Goal: Use online tool/utility: Utilize a website feature to perform a specific function

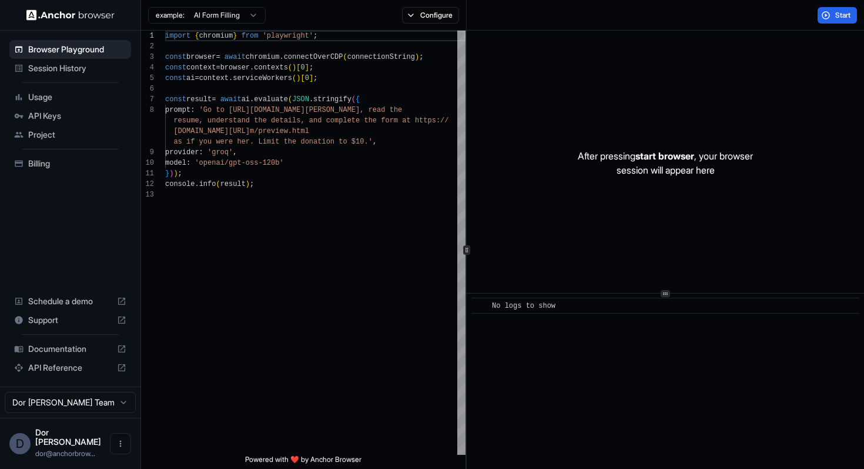
scroll to position [74, 0]
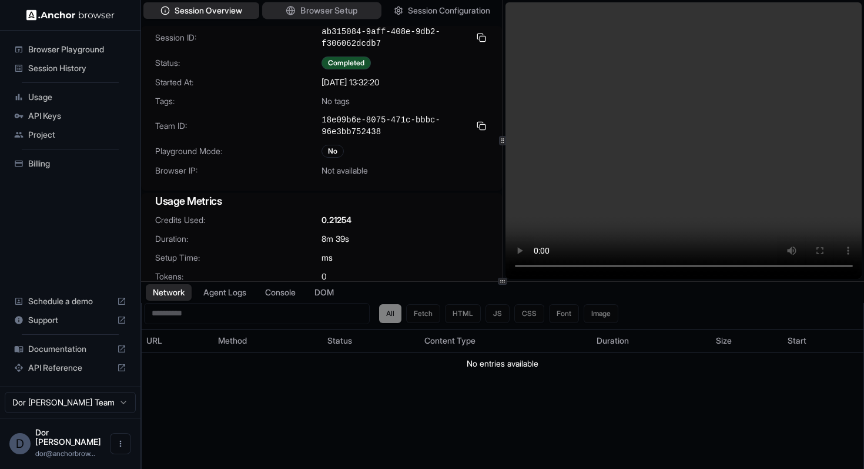
click at [332, 14] on span "Browser Setup" at bounding box center [328, 11] width 57 height 12
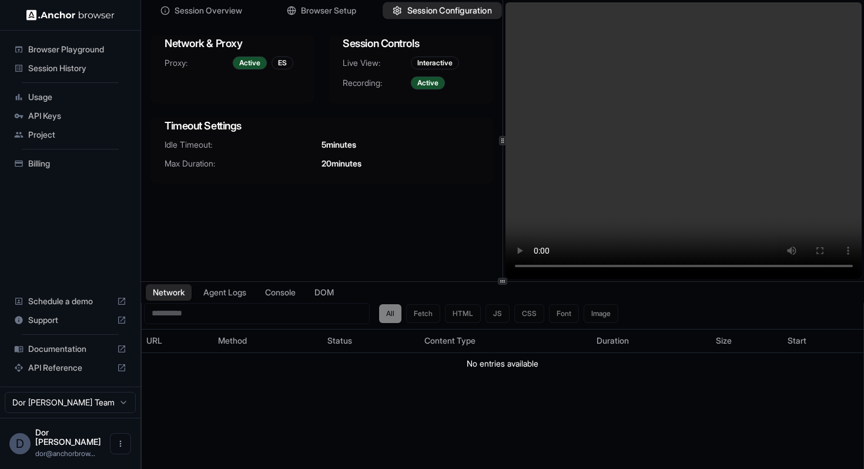
click at [438, 5] on span "Session Configuration" at bounding box center [449, 11] width 85 height 12
click at [209, 9] on span "Session Overview" at bounding box center [208, 11] width 69 height 12
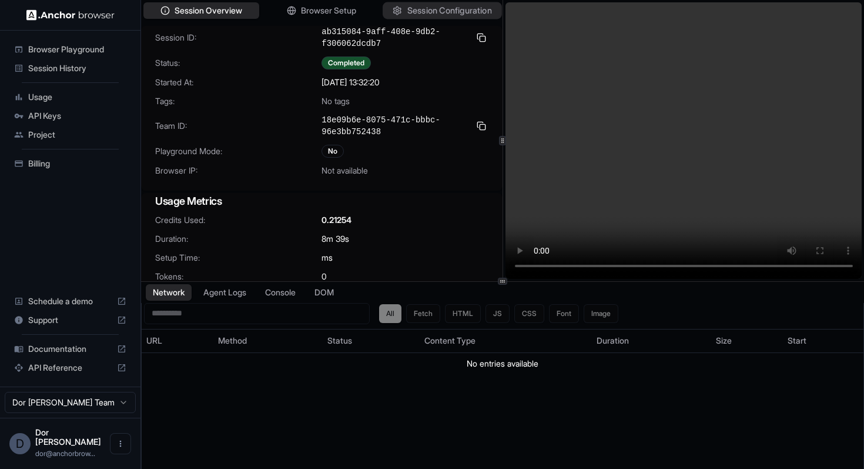
click at [446, 11] on span "Session Configuration" at bounding box center [449, 11] width 85 height 12
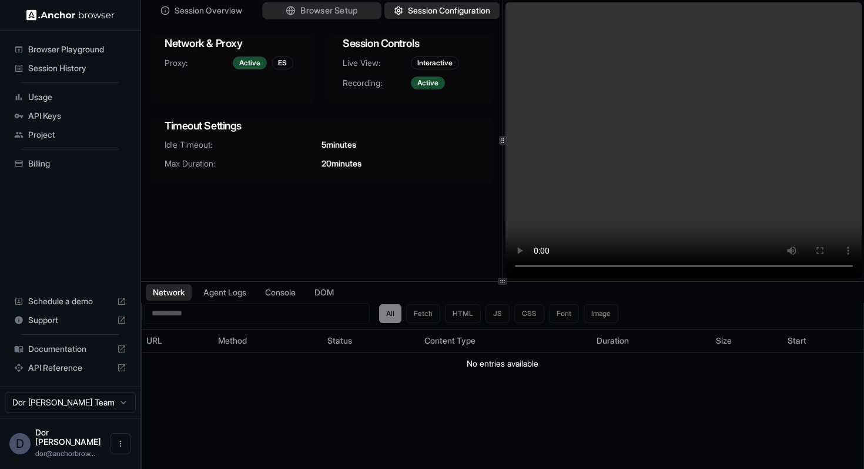
click at [333, 15] on span "Browser Setup" at bounding box center [328, 11] width 57 height 12
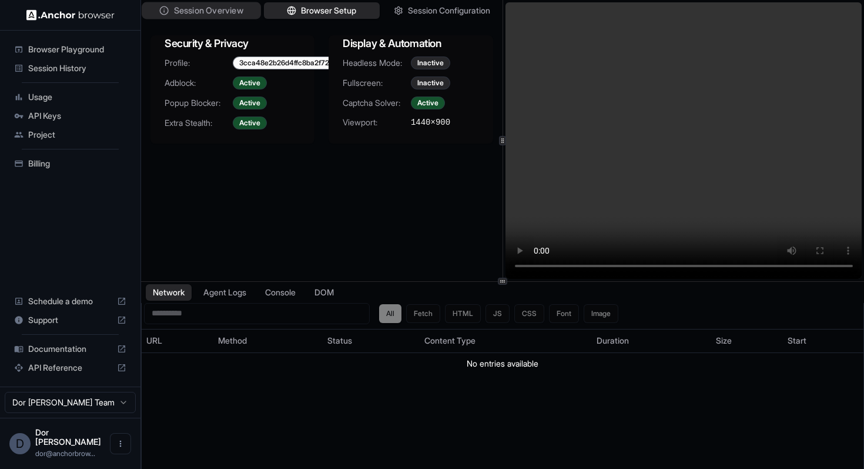
click at [209, 11] on span "Session Overview" at bounding box center [208, 11] width 69 height 12
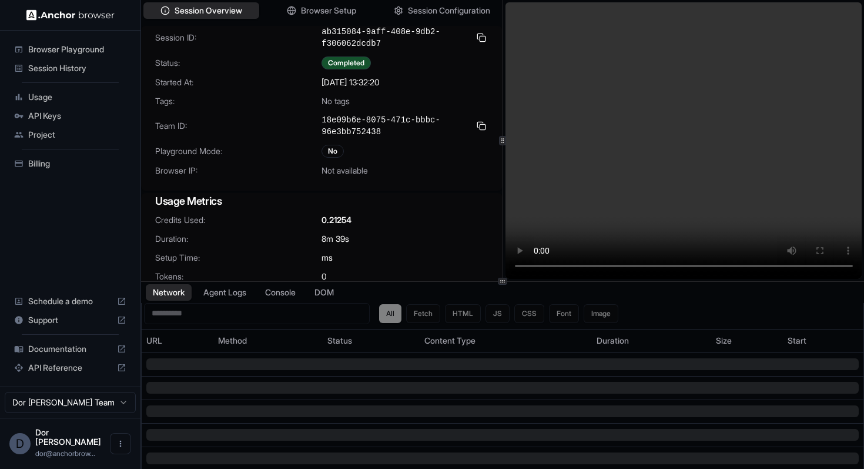
click at [47, 52] on span "Browser Playground" at bounding box center [77, 50] width 98 height 12
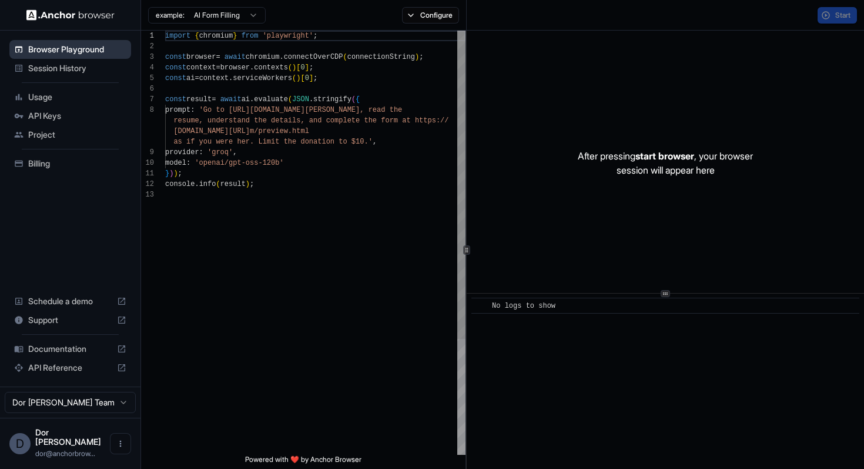
scroll to position [74, 0]
click at [438, 18] on button "Configure" at bounding box center [430, 15] width 57 height 16
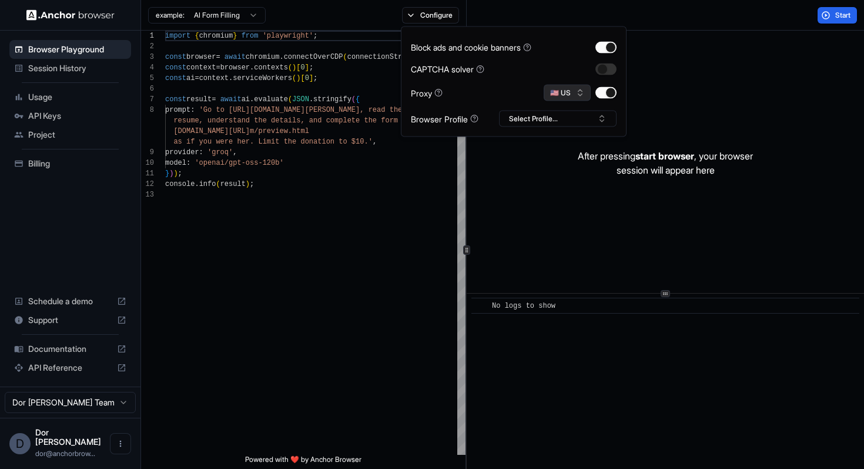
click at [565, 93] on button "🇺🇸 US" at bounding box center [567, 93] width 47 height 16
type input "*"
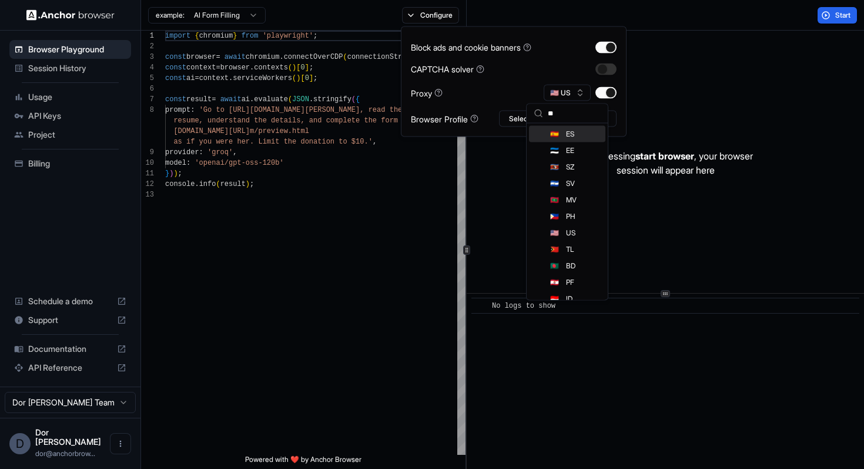
type input "**"
click at [566, 133] on span "ES" at bounding box center [570, 133] width 8 height 9
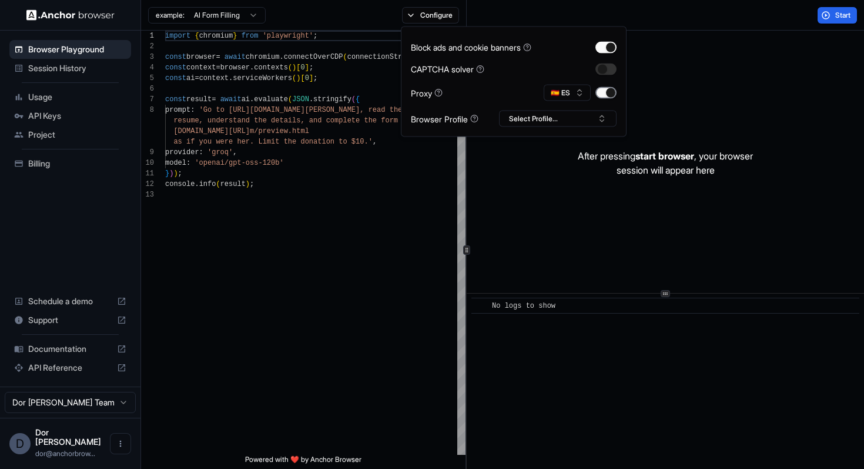
click at [607, 92] on button "button" at bounding box center [606, 93] width 21 height 12
click at [332, 101] on div "import { chromium } from 'playwright' ; const browser = await chromium . connec…" at bounding box center [315, 322] width 300 height 583
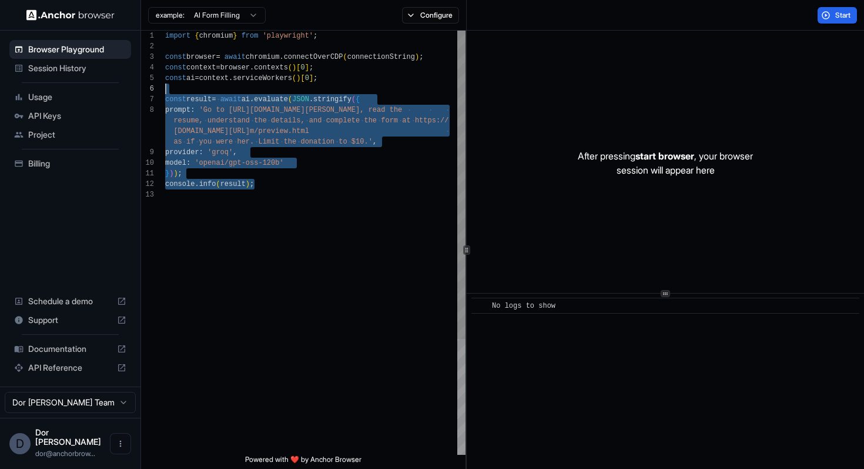
scroll to position [63, 0]
drag, startPoint x: 290, startPoint y: 186, endPoint x: 126, endPoint y: 96, distance: 187.6
click at [126, 96] on div "Browser Playground Session History Usage API Keys Project Billing Schedule a de…" at bounding box center [432, 234] width 864 height 469
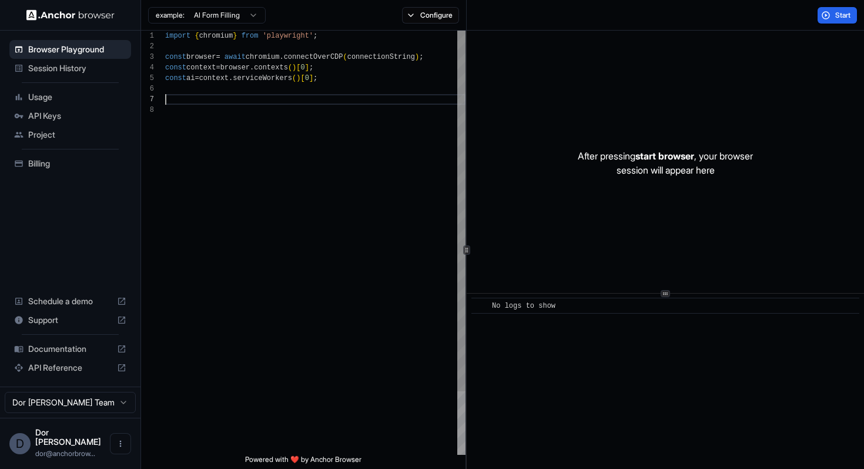
type textarea "**********"
click at [838, 6] on div "Start" at bounding box center [666, 15] width 398 height 31
click at [833, 14] on button "Start" at bounding box center [837, 15] width 39 height 16
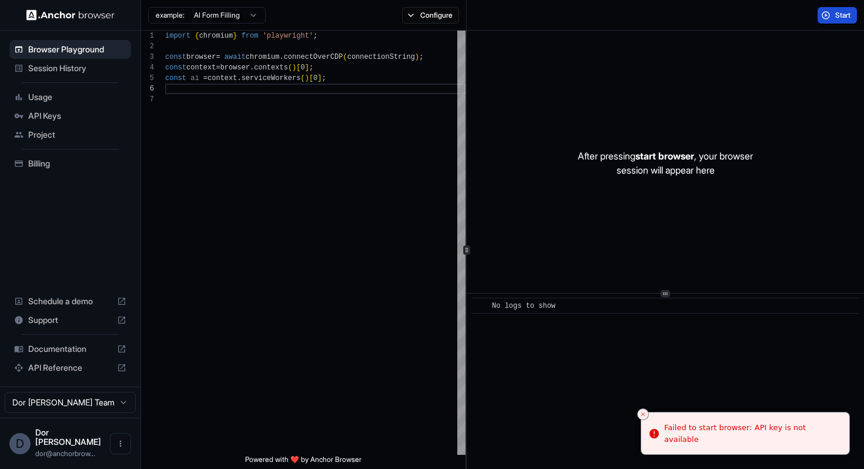
click at [833, 14] on button "Start" at bounding box center [837, 15] width 39 height 16
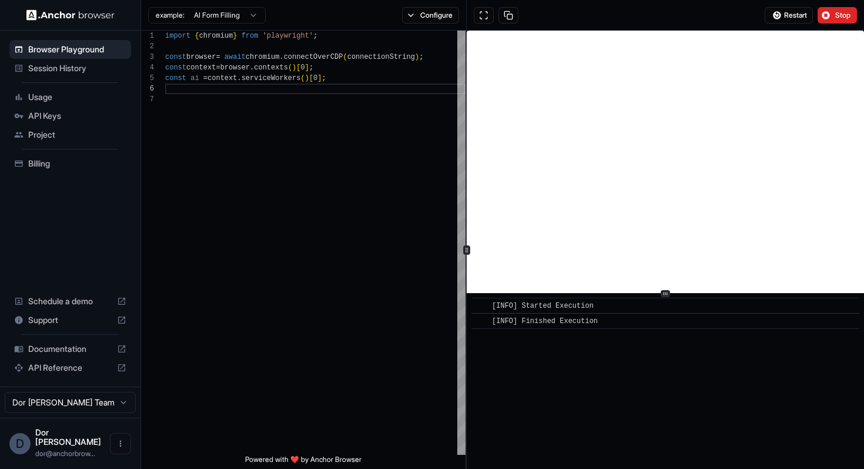
click at [549, 13] on div "Restart Stop" at bounding box center [666, 15] width 398 height 31
click at [836, 14] on span "Stop" at bounding box center [843, 15] width 16 height 9
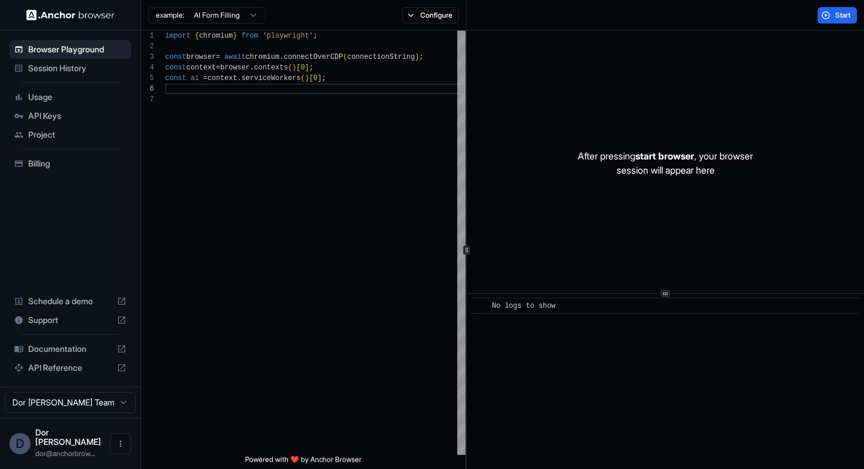
click at [61, 68] on span "Session History" at bounding box center [77, 68] width 98 height 12
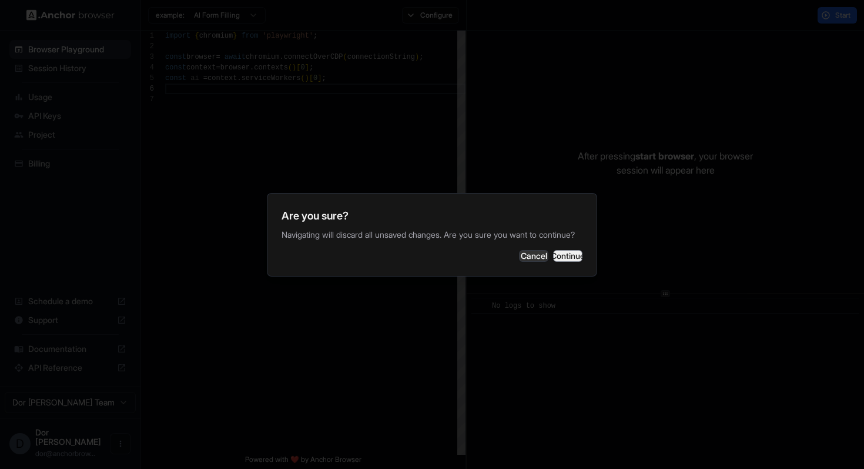
click at [574, 256] on button "Continue" at bounding box center [567, 256] width 29 height 12
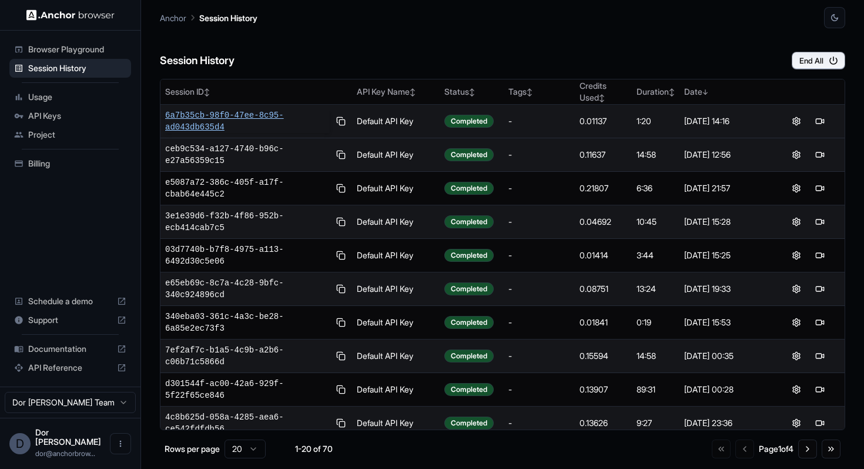
click at [208, 123] on span "6a7b35cb-98f0-47ee-8c95-ad043db635d4" at bounding box center [247, 121] width 165 height 24
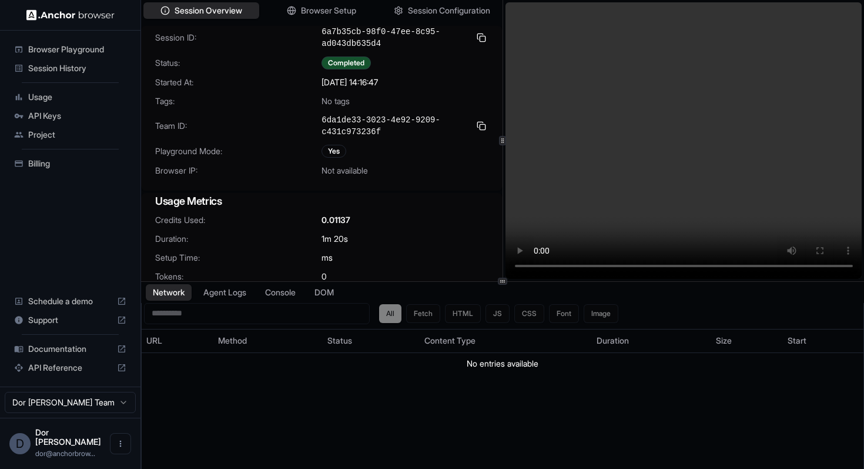
click at [77, 51] on span "Browser Playground" at bounding box center [77, 50] width 98 height 12
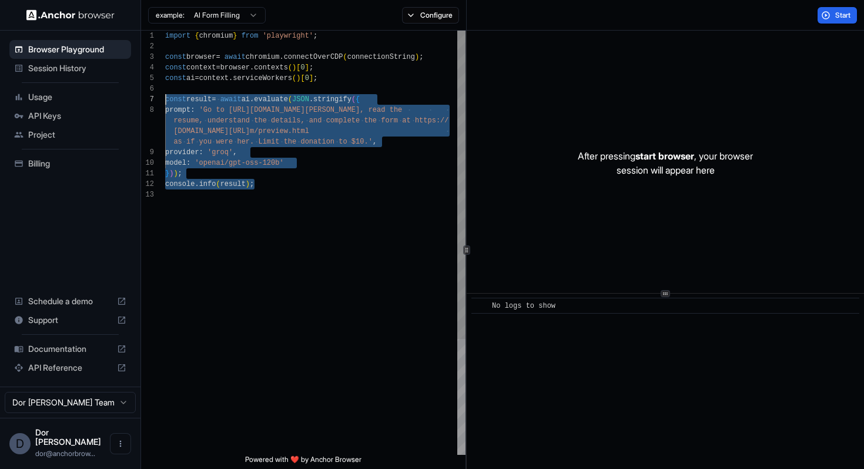
scroll to position [63, 0]
drag, startPoint x: 276, startPoint y: 186, endPoint x: 159, endPoint y: 102, distance: 144.1
click at [159, 102] on div "1 2 3 4 5 6 7 8 9 10 11 12 13 import { chromium } from 'playwright' ; const bro…" at bounding box center [303, 243] width 325 height 424
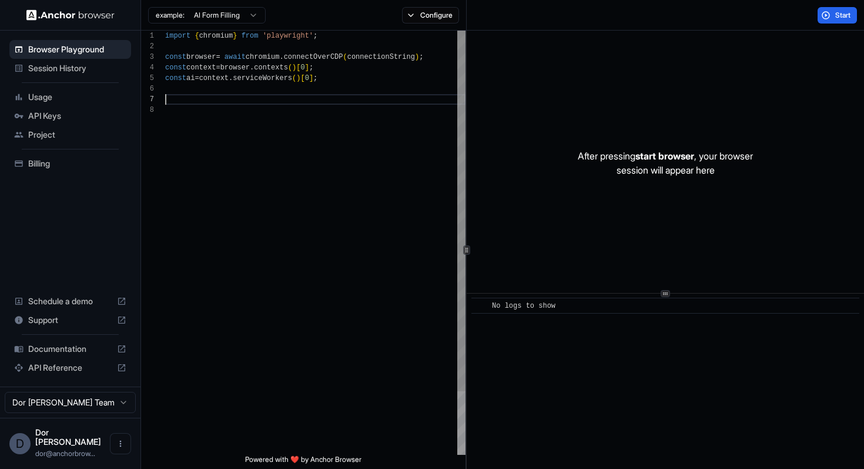
type textarea "**********"
click at [437, 11] on button "Configure" at bounding box center [430, 15] width 57 height 16
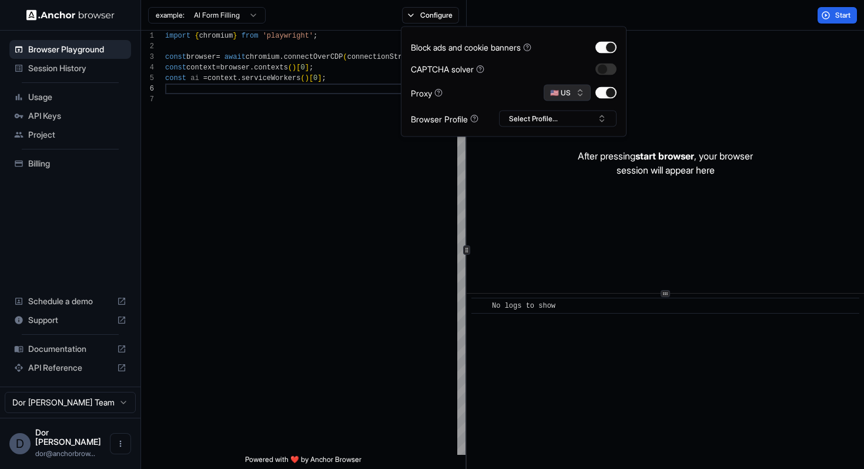
click at [549, 96] on button "🇺🇸 US" at bounding box center [567, 93] width 47 height 16
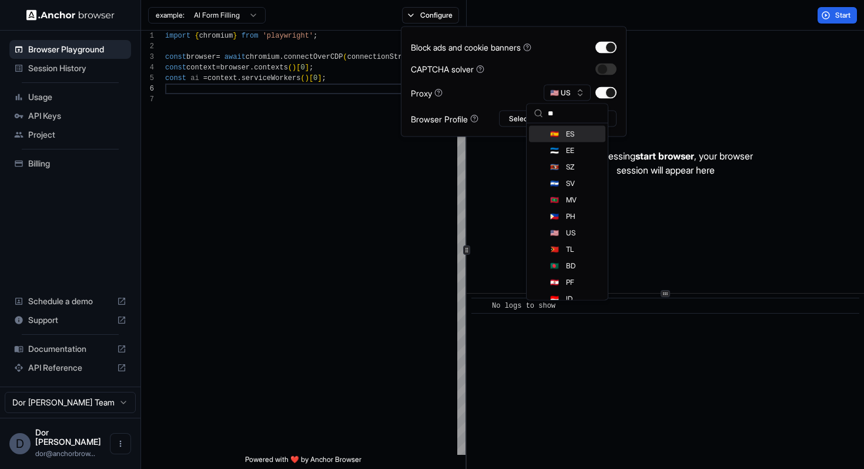
type input "**"
click at [571, 135] on span "ES" at bounding box center [570, 133] width 8 height 9
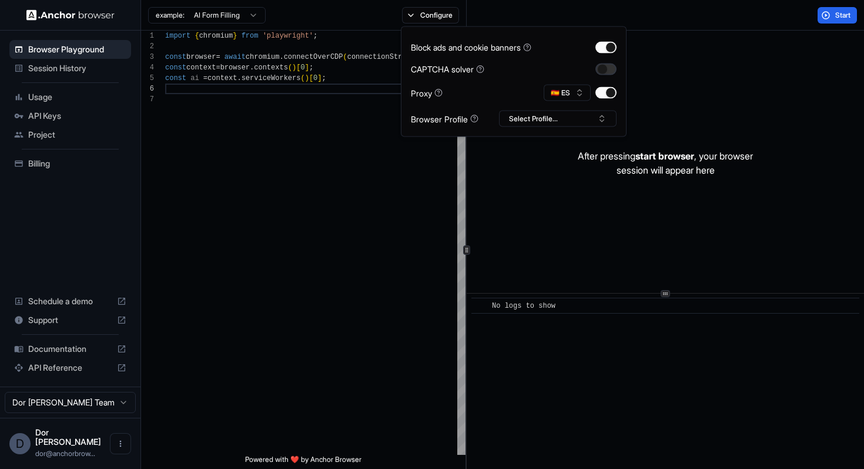
click at [608, 69] on button "button" at bounding box center [606, 69] width 21 height 12
click at [606, 92] on button "button" at bounding box center [606, 93] width 21 height 12
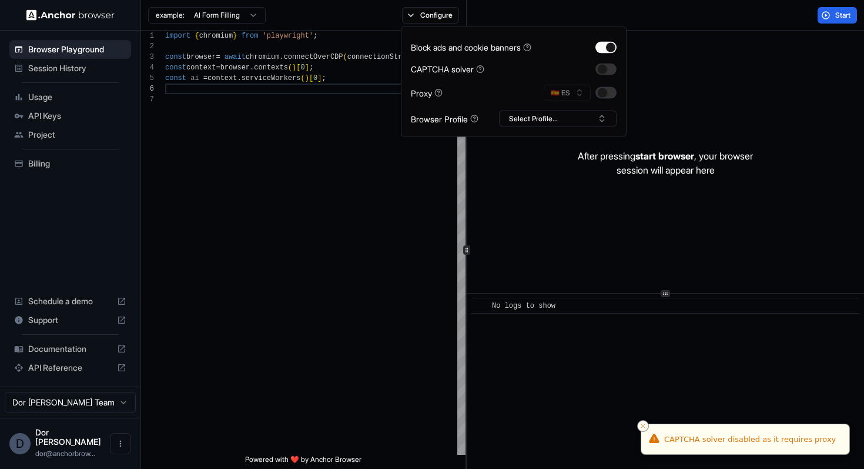
click at [606, 92] on button "button" at bounding box center [606, 93] width 21 height 12
click at [606, 68] on button "button" at bounding box center [606, 69] width 21 height 12
click at [713, 15] on div "Start" at bounding box center [666, 15] width 398 height 31
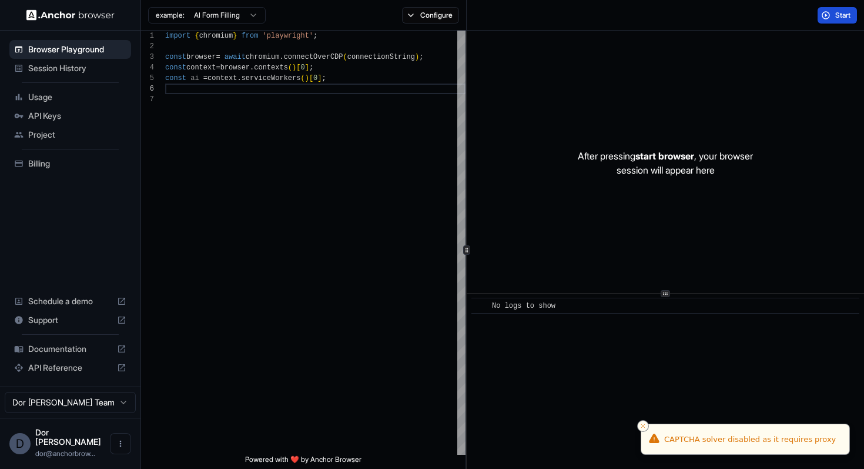
click at [837, 16] on span "Start" at bounding box center [843, 15] width 16 height 9
